Goal: Information Seeking & Learning: Learn about a topic

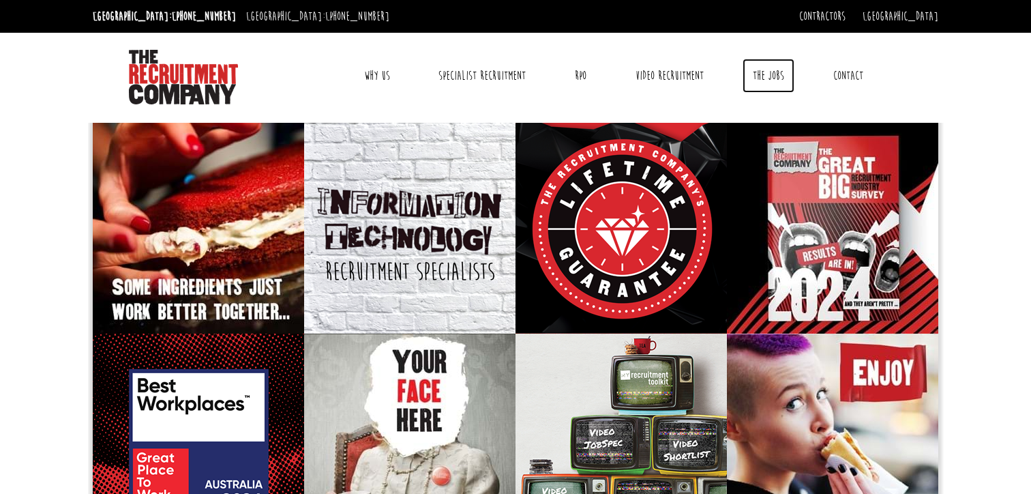
click at [772, 72] on link "The Jobs" at bounding box center [769, 76] width 52 height 34
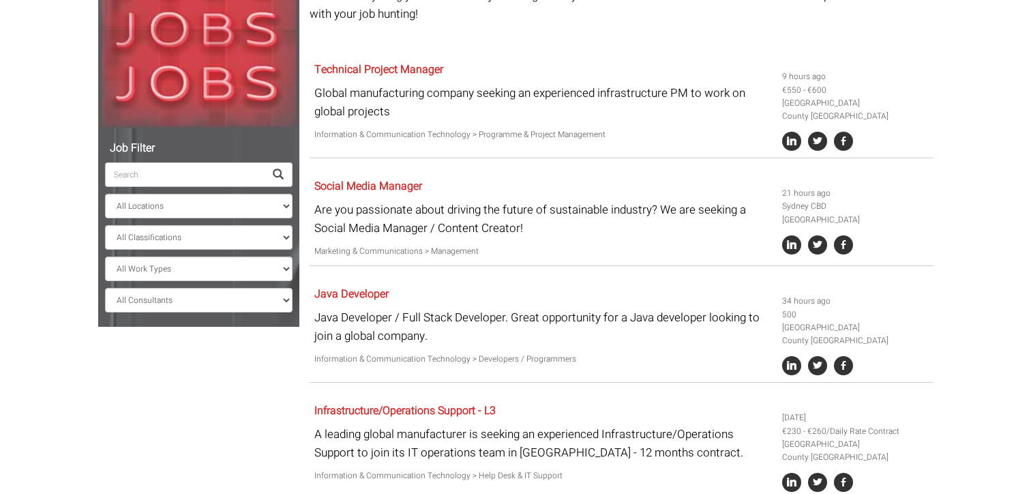
scroll to position [235, 0]
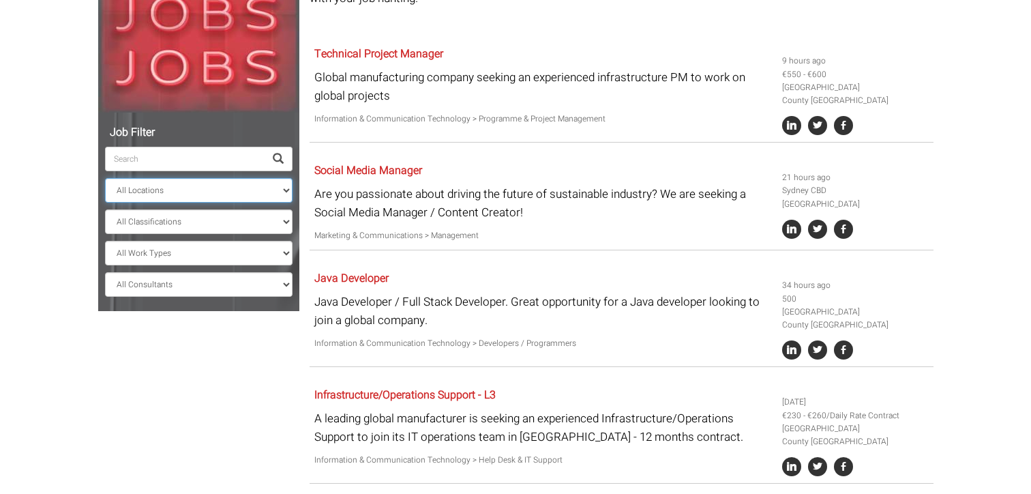
click at [197, 191] on select "All Locations Sydney Melbourne Ireland Sydney CBD Parramatta Circular Quay Nort…" at bounding box center [199, 190] width 188 height 25
select select "[GEOGRAPHIC_DATA]"
click at [105, 178] on select "All Locations Sydney Melbourne Ireland Sydney CBD Parramatta Circular Quay Nort…" at bounding box center [199, 190] width 188 height 25
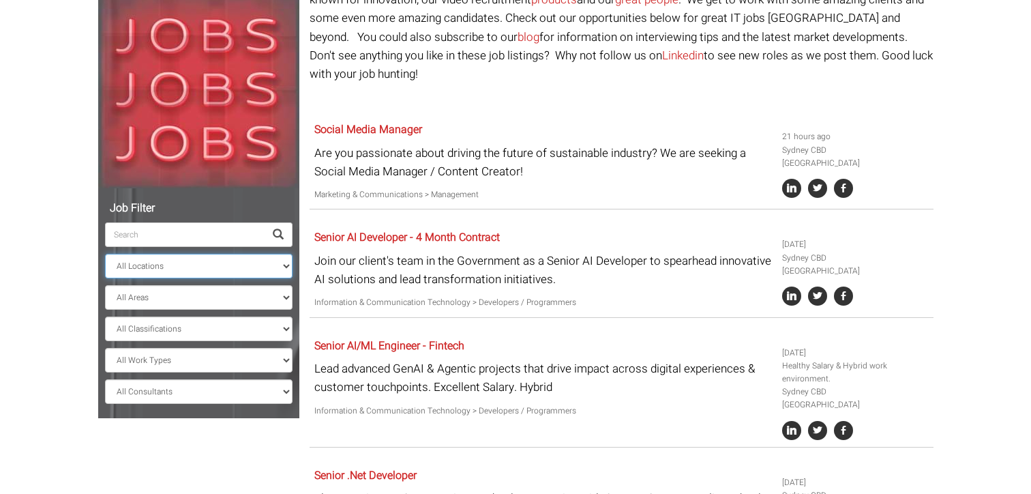
scroll to position [87, 0]
